Goal: Information Seeking & Learning: Check status

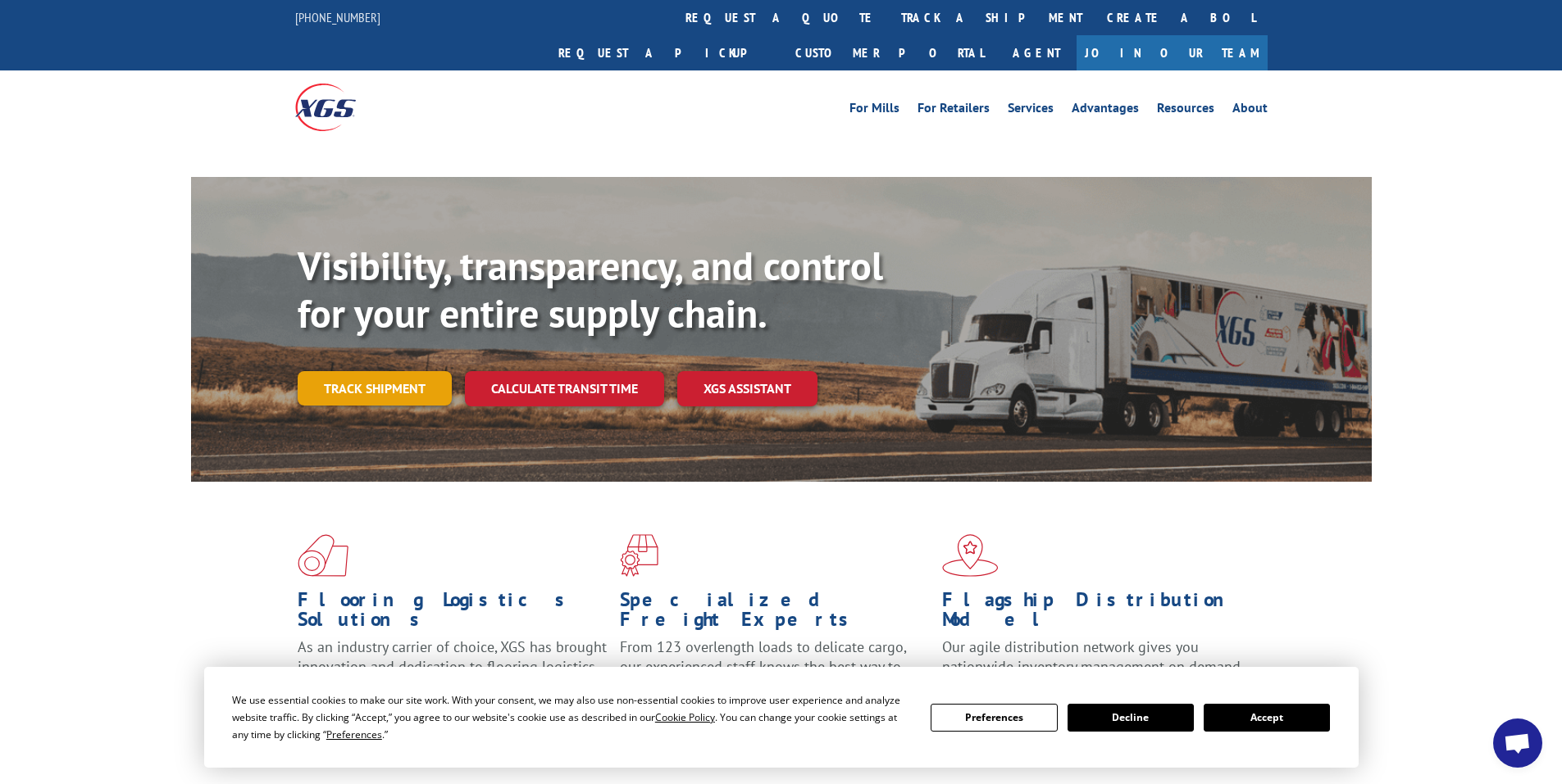
click at [364, 371] on link "Track shipment" at bounding box center [374, 388] width 154 height 34
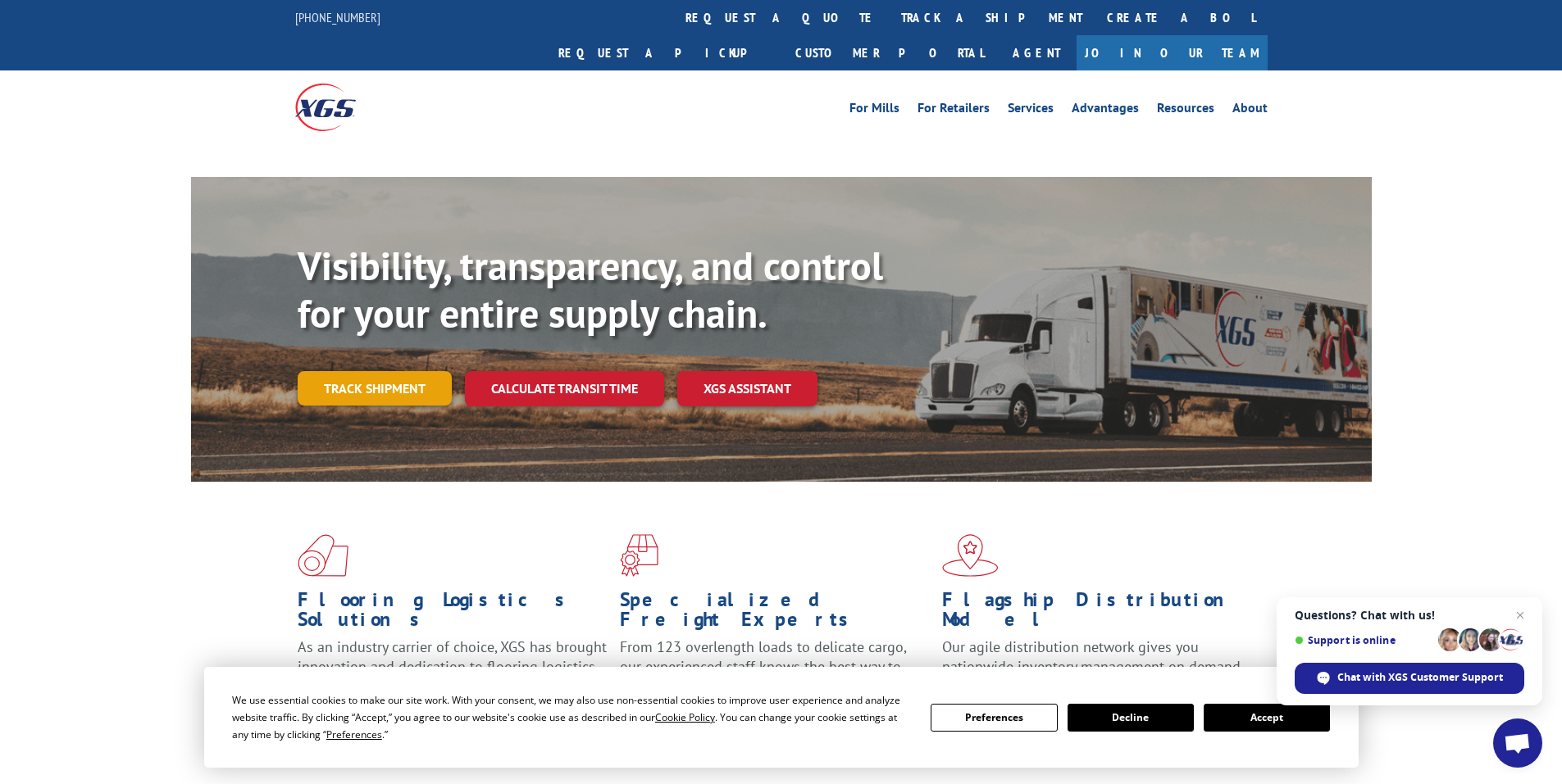
click at [373, 371] on link "Track shipment" at bounding box center [374, 388] width 154 height 34
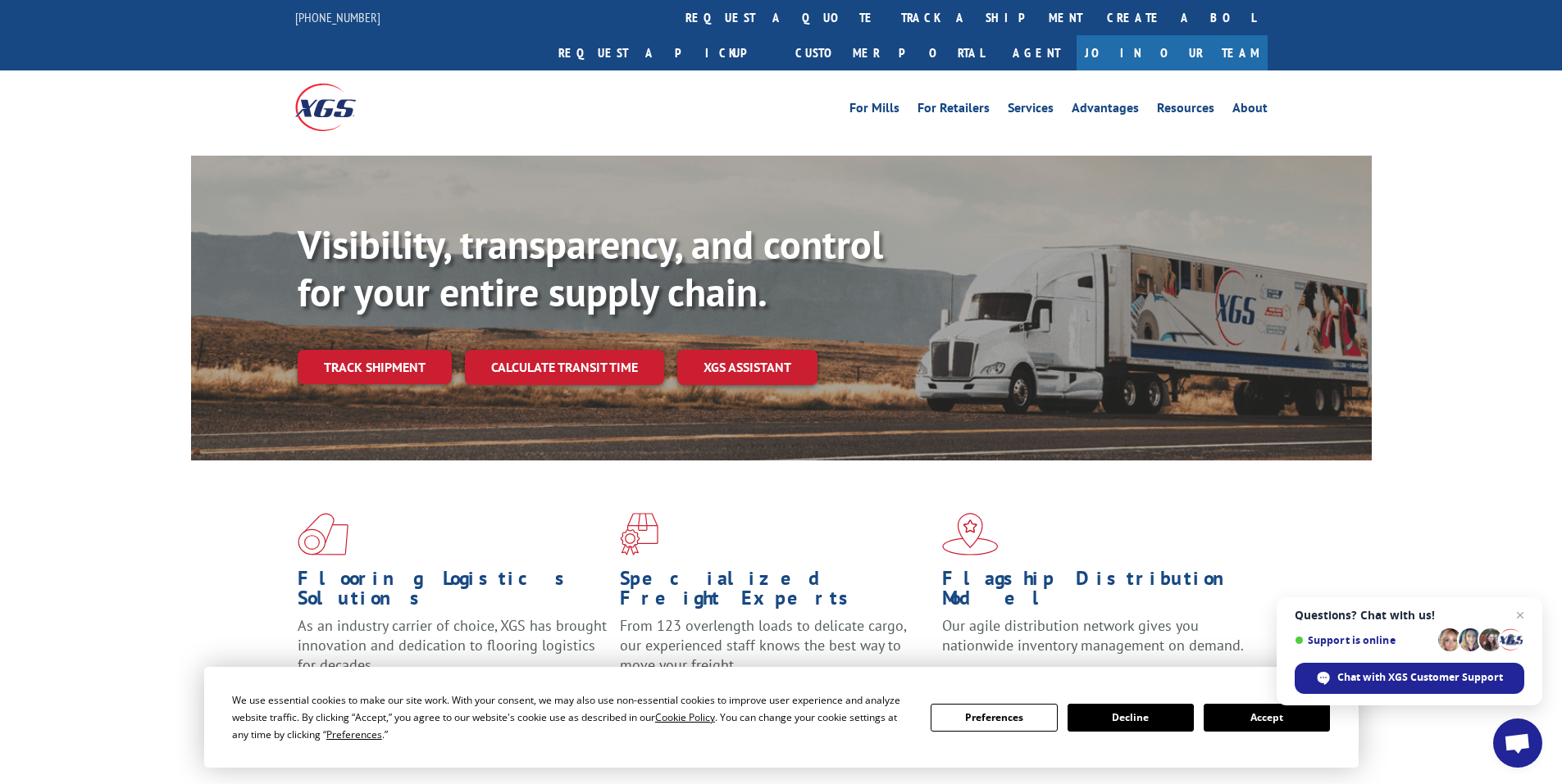
click at [1281, 709] on button "Accept" at bounding box center [1267, 718] width 127 height 28
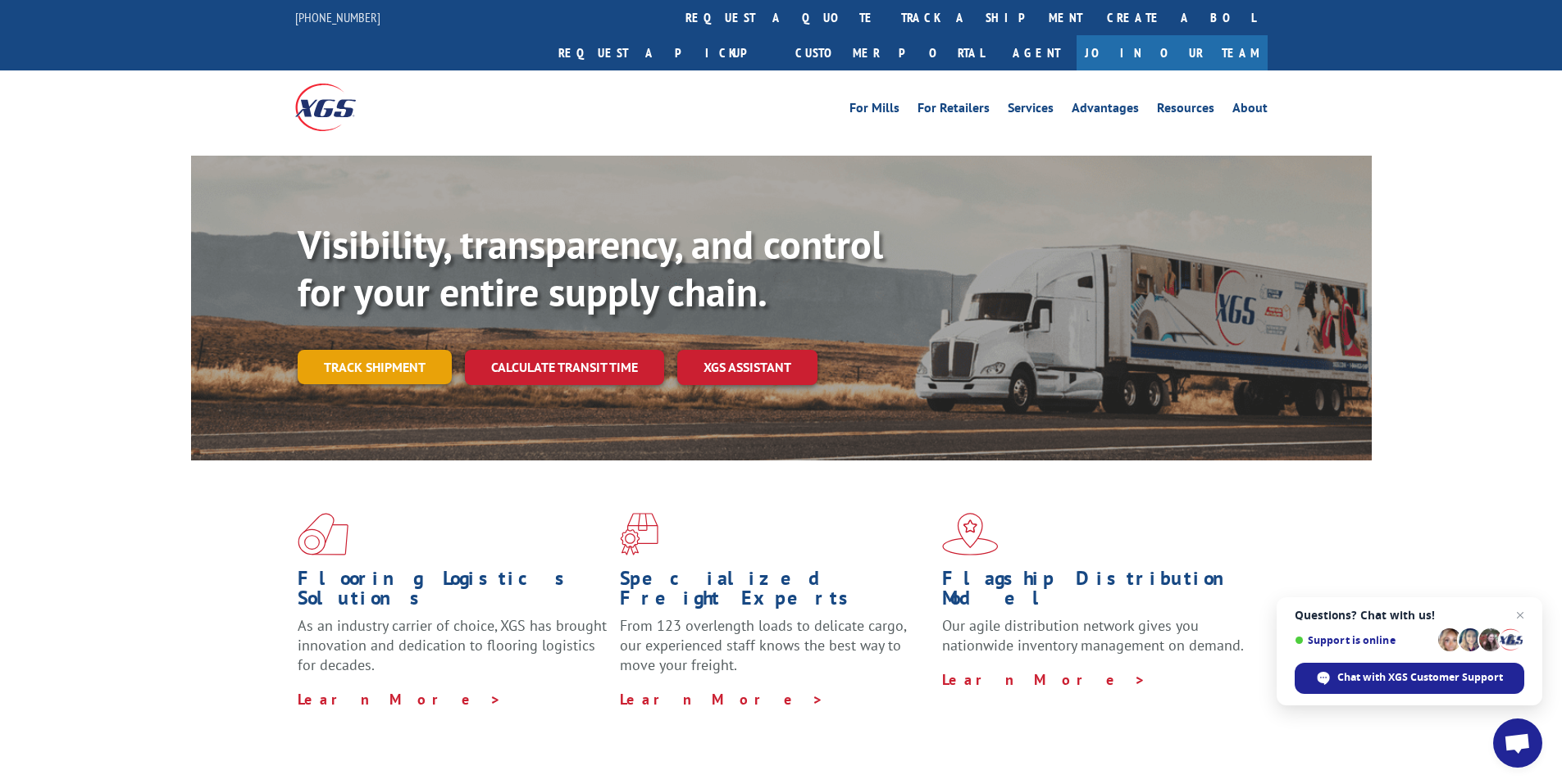
click at [367, 350] on link "Track shipment" at bounding box center [374, 367] width 154 height 34
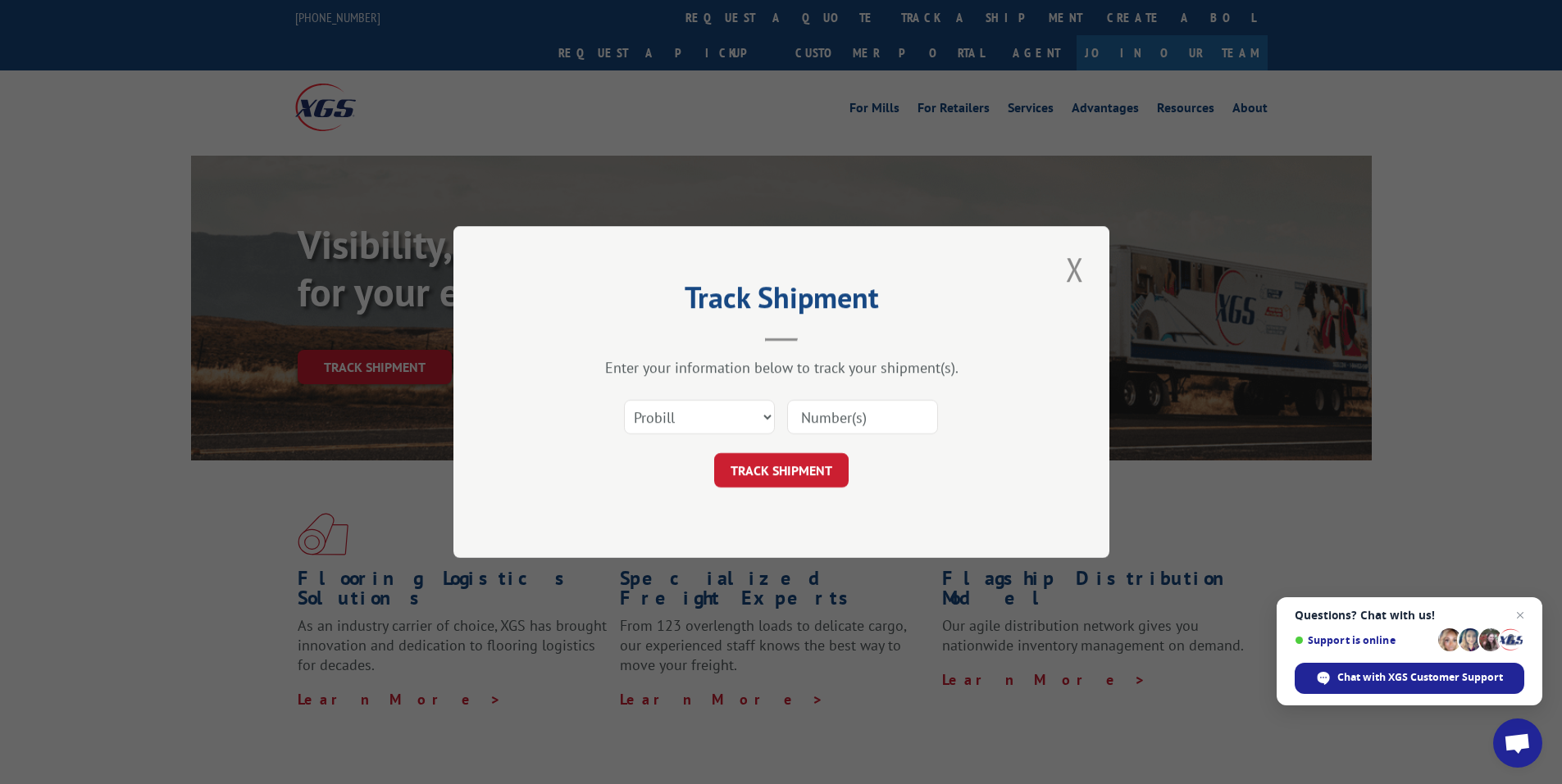
click at [878, 416] on input at bounding box center [862, 417] width 151 height 34
paste input "17224208"
type input "17224208"
click at [768, 477] on button "TRACK SHIPMENT" at bounding box center [781, 470] width 134 height 34
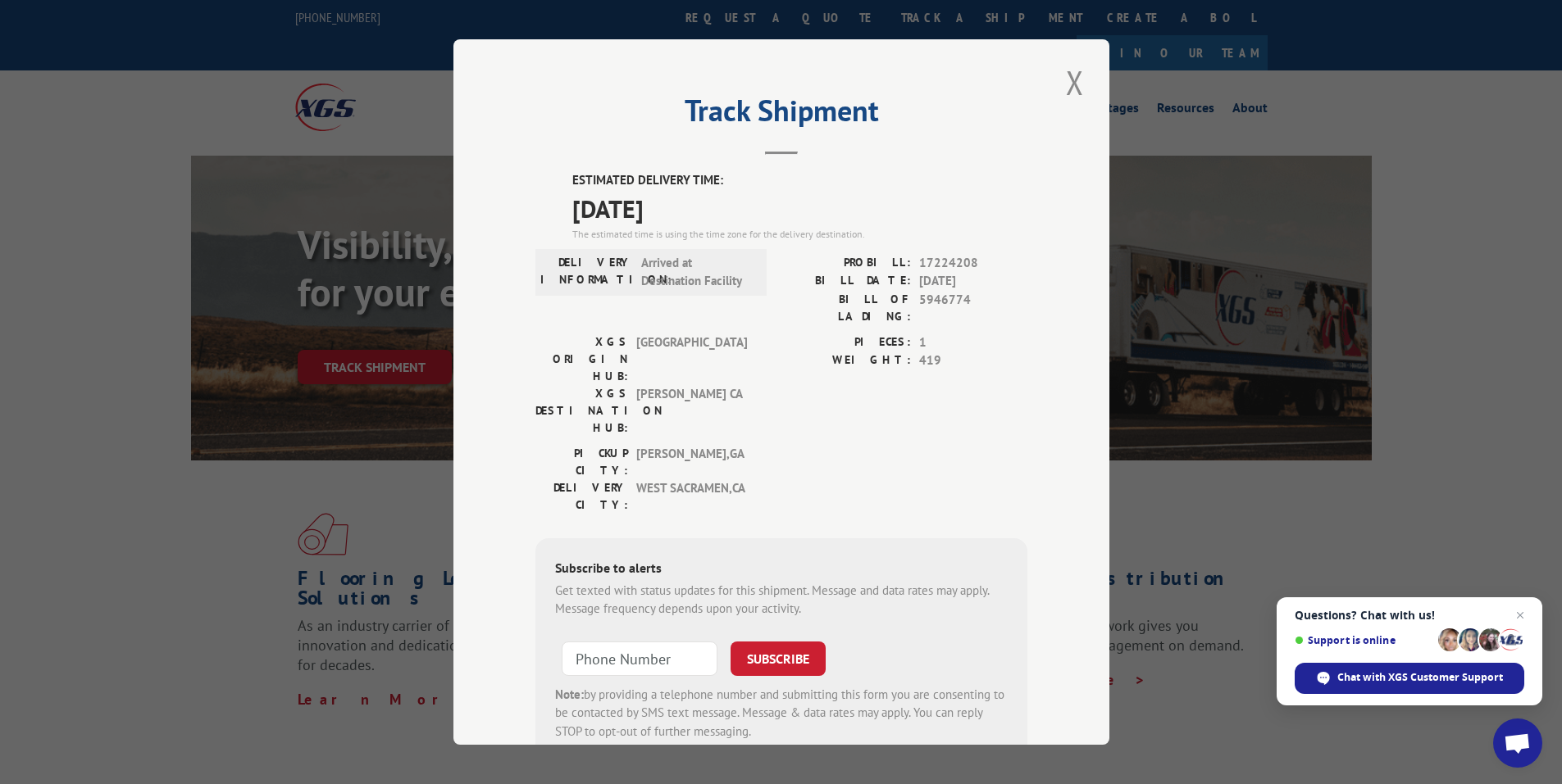
drag, startPoint x: 562, startPoint y: 173, endPoint x: 762, endPoint y: 223, distance: 206.2
click at [762, 223] on div "ESTIMATED DELIVERY TIME: [DATE] The estimated time is using the time zone for t…" at bounding box center [781, 466] width 492 height 590
copy div "ESTIMATED DELIVERY TIME: [DATE]"
click at [1064, 76] on button "Close modal" at bounding box center [1075, 82] width 28 height 45
